Goal: Task Accomplishment & Management: Manage account settings

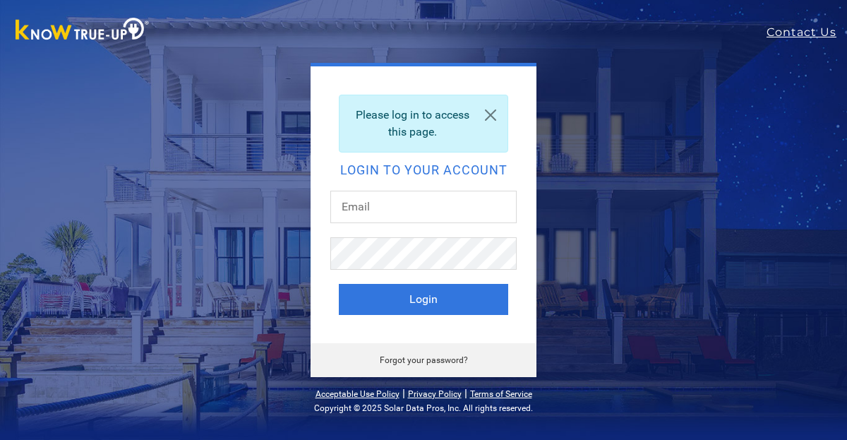
click at [286, 143] on div "Please log in to access this page. Login to your account Login Forgot your pass…" at bounding box center [423, 220] width 536 height 314
click at [351, 214] on input "text" at bounding box center [423, 206] width 186 height 32
type input "[PERSON_NAME][EMAIL_ADDRESS][PERSON_NAME][DOMAIN_NAME]"
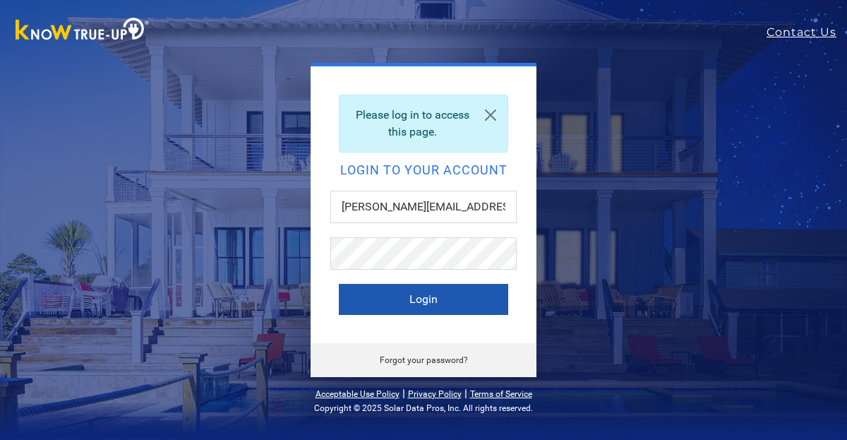
click at [371, 296] on button "Login" at bounding box center [423, 299] width 169 height 31
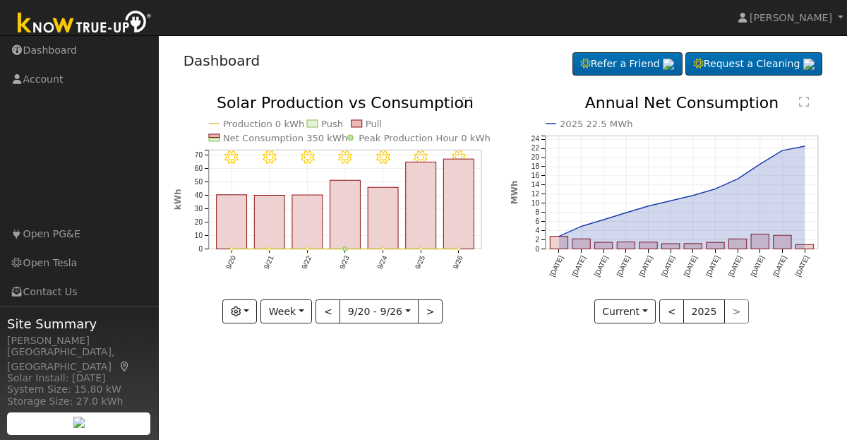
click at [468, 262] on icon "9/26 - Clear 9/25 - MostlyClear 9/24 - MostlyClear 9/23 - Clear 9/22 - Clear 9/…" at bounding box center [335, 206] width 322 height 223
